Goal: Information Seeking & Learning: Learn about a topic

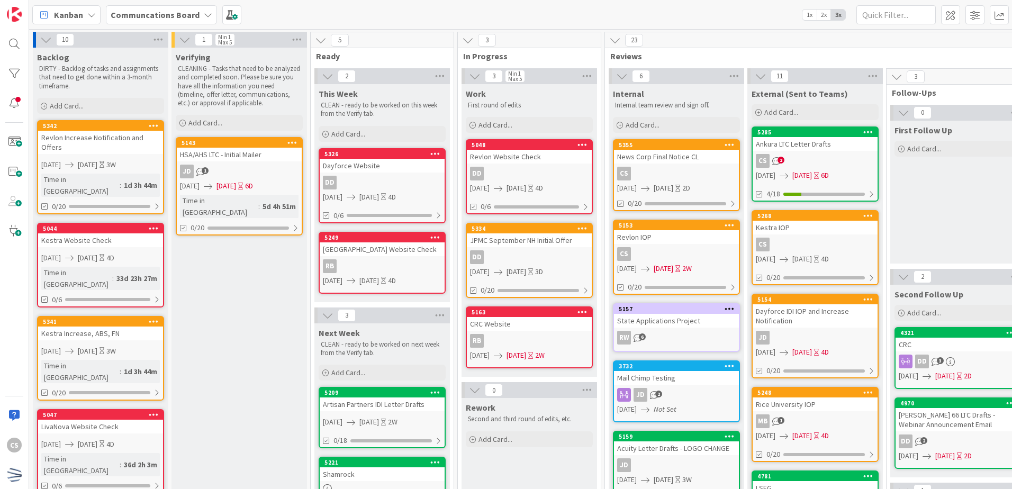
click at [566, 248] on div "5334 JPMC September NH Initial Offer DD [DATE] [DATE] 3D 0/20" at bounding box center [529, 260] width 127 height 75
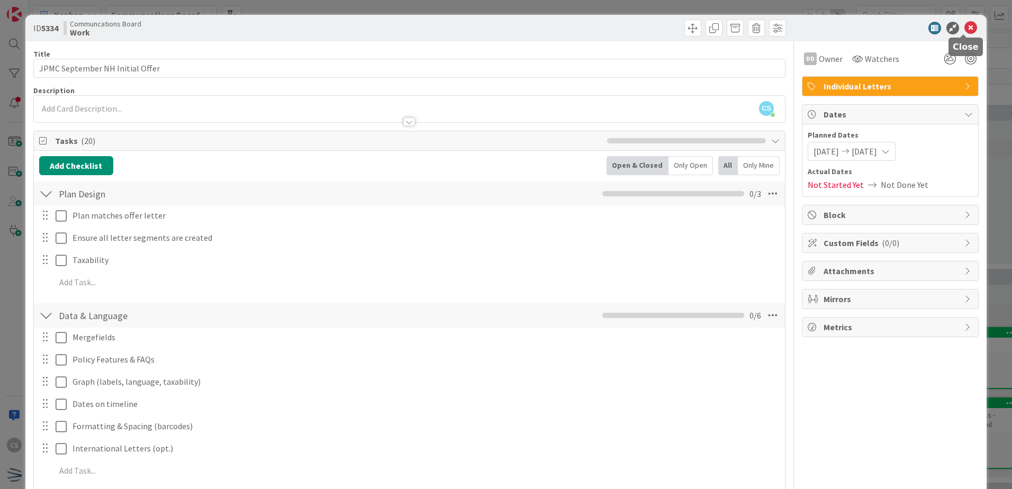
click at [965, 26] on icon at bounding box center [970, 28] width 13 height 13
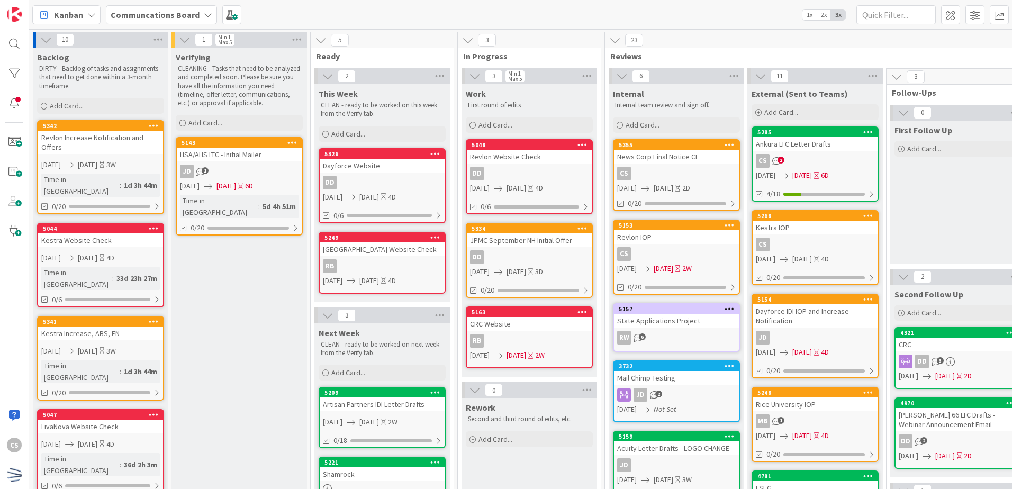
click at [721, 174] on div "CS" at bounding box center [676, 174] width 125 height 14
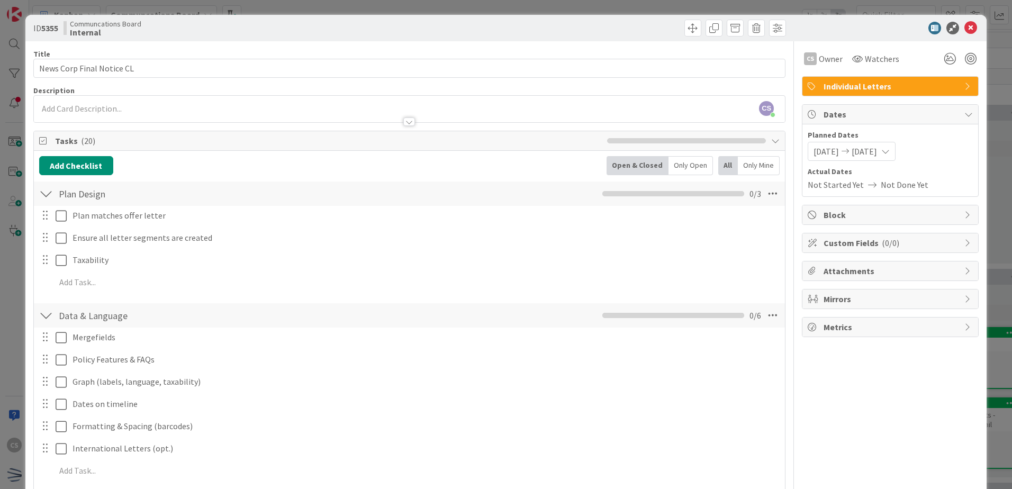
click at [879, 332] on span "Metrics" at bounding box center [892, 327] width 136 height 13
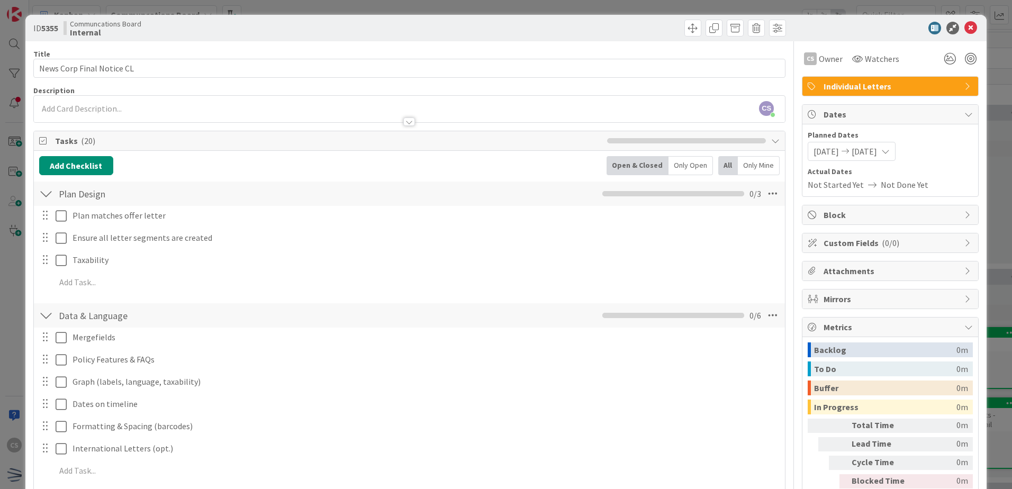
click at [879, 330] on span "Metrics" at bounding box center [892, 327] width 136 height 13
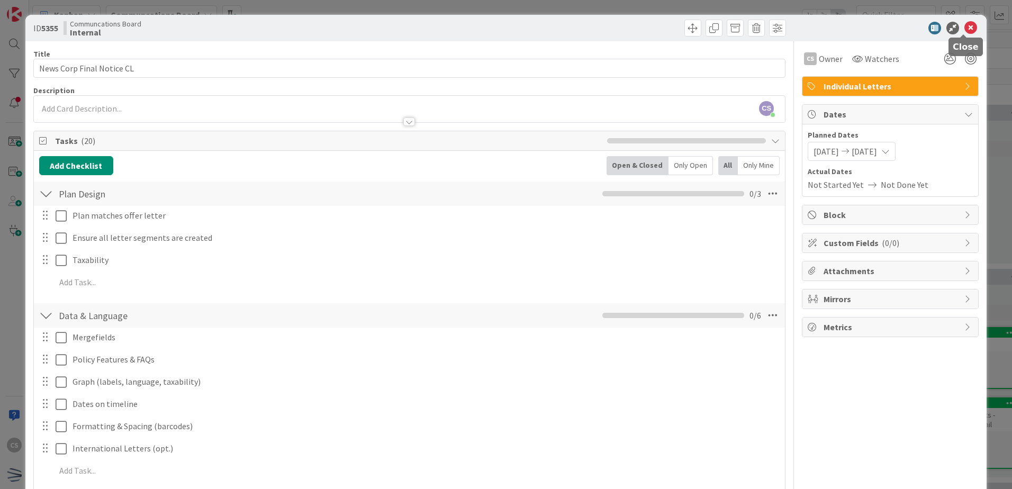
click at [964, 30] on icon at bounding box center [970, 28] width 13 height 13
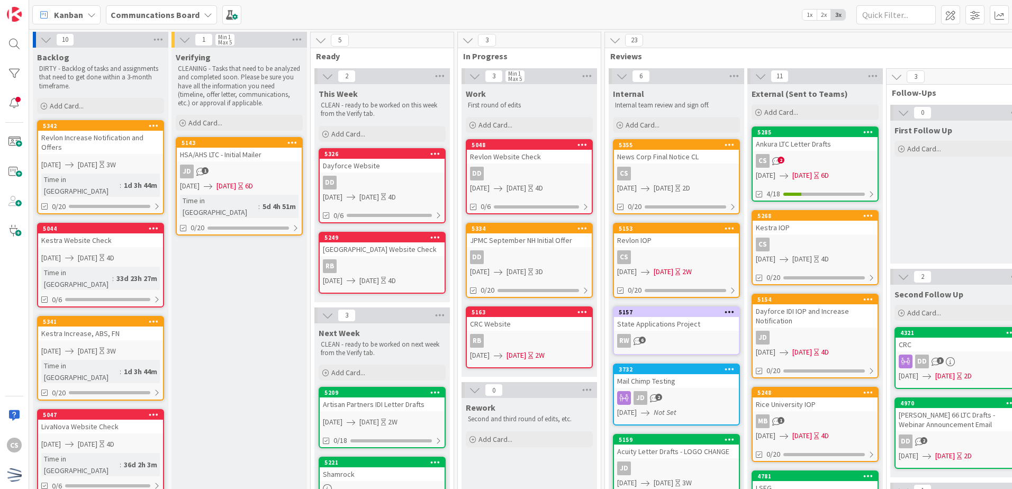
click at [547, 255] on div "DD" at bounding box center [529, 257] width 125 height 14
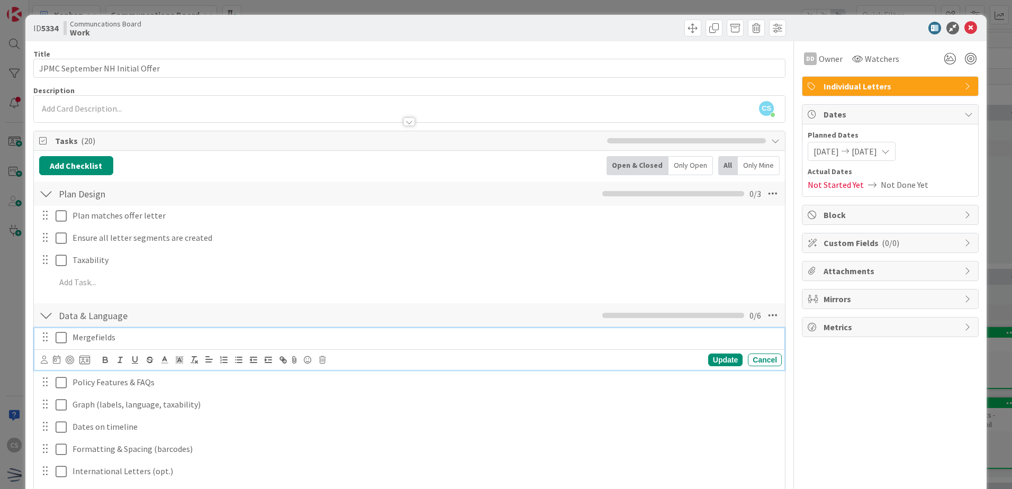
click at [58, 339] on icon at bounding box center [61, 337] width 11 height 13
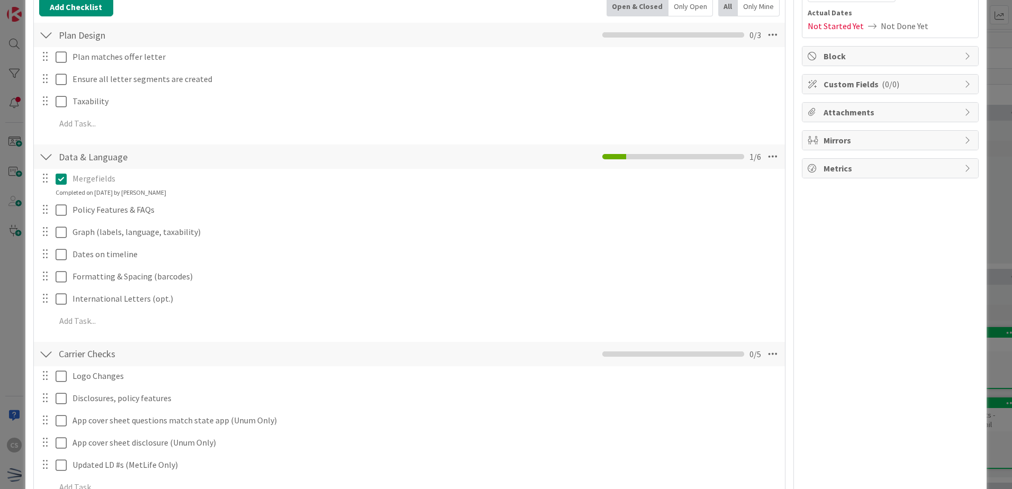
scroll to position [212, 0]
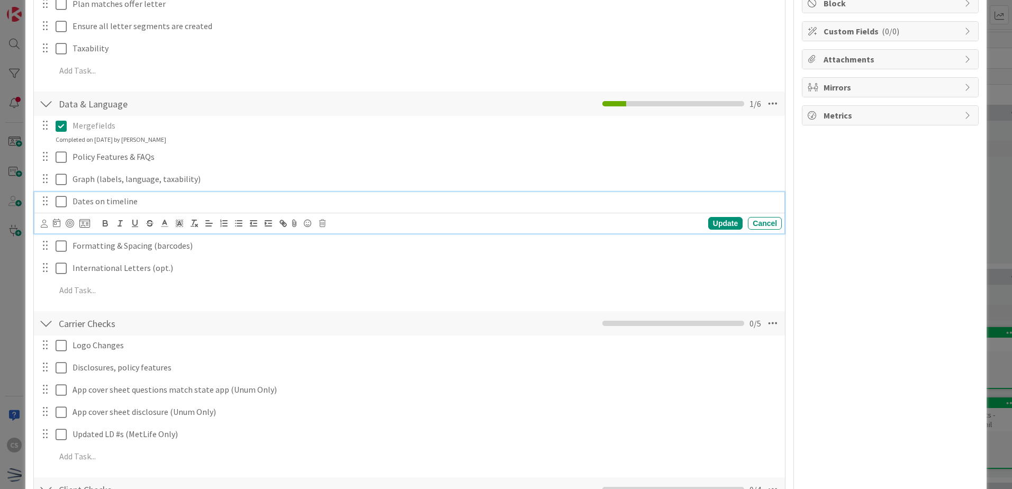
click at [59, 201] on icon at bounding box center [61, 201] width 11 height 13
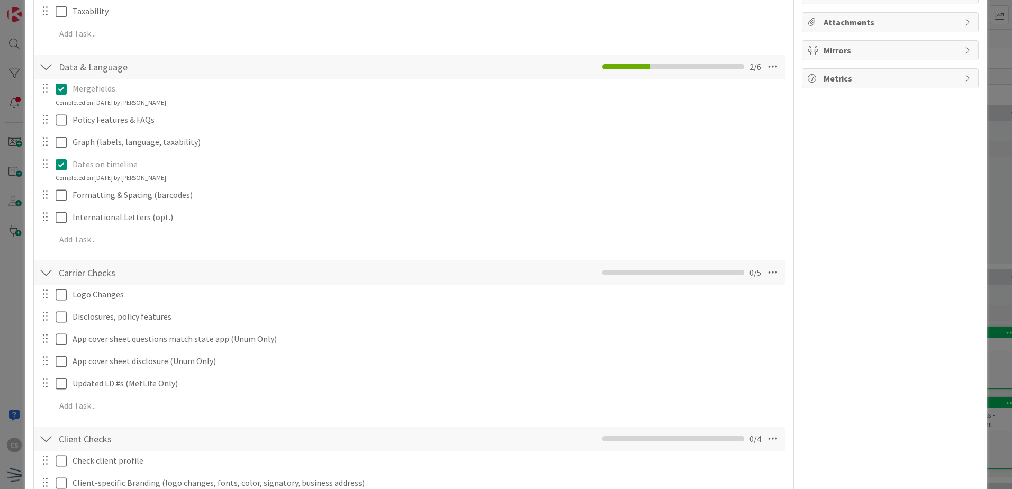
scroll to position [0, 0]
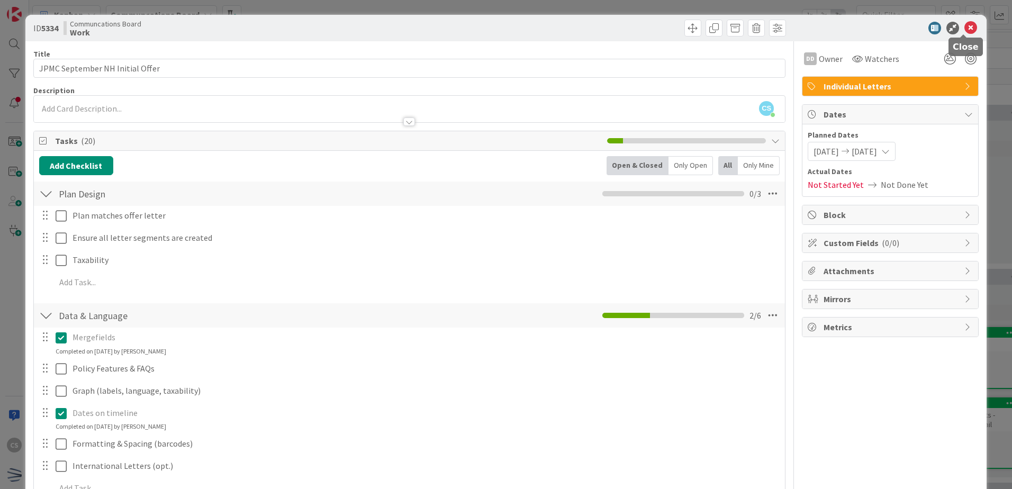
click at [965, 28] on icon at bounding box center [970, 28] width 13 height 13
